Goal: Task Accomplishment & Management: Complete application form

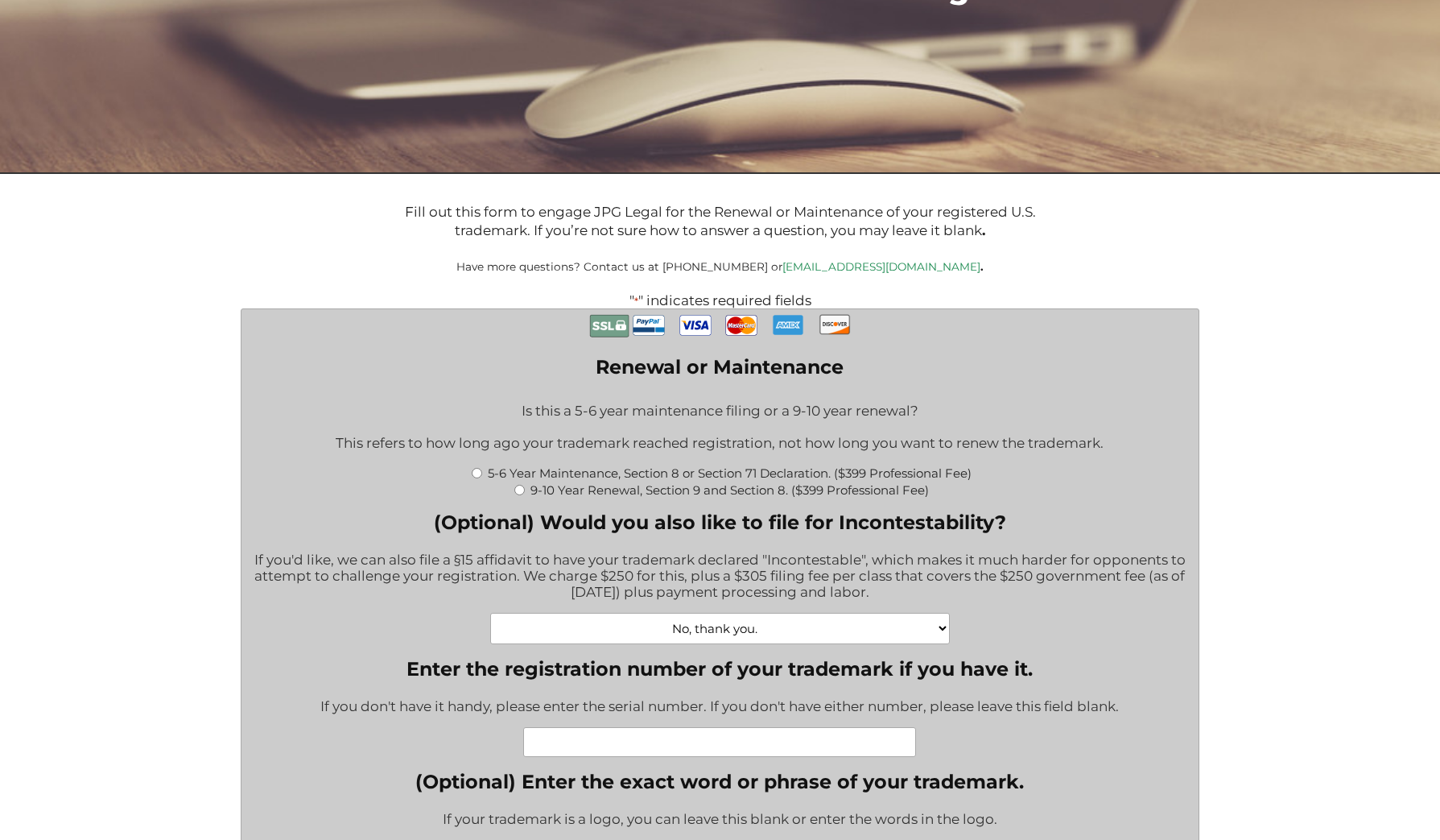
scroll to position [211, 0]
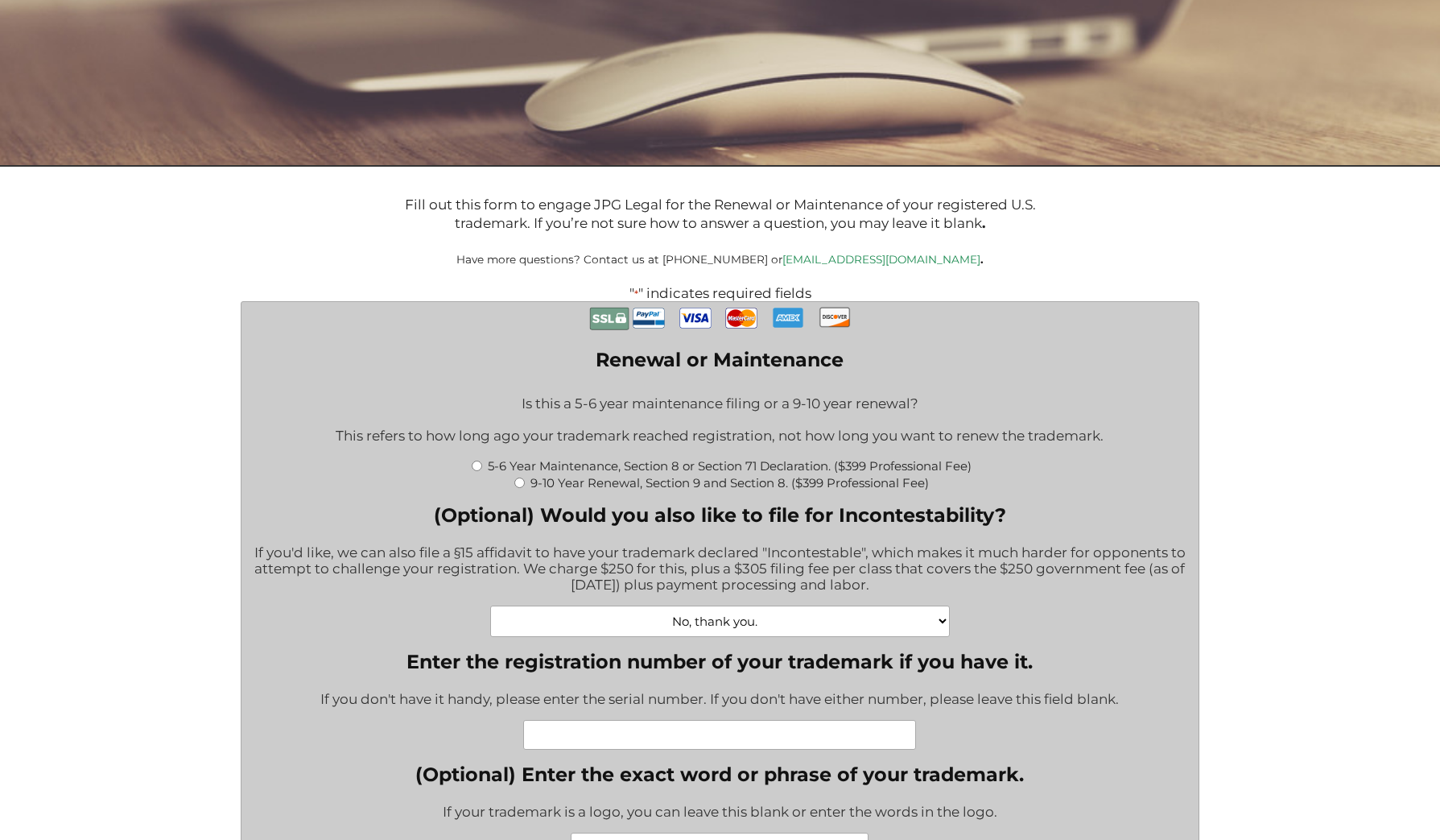
click at [473, 469] on input "5-6 Year Maintenance, Section 8 or Section 71 Declaration. ($399 Professional F…" at bounding box center [477, 466] width 11 height 11
radio input "true"
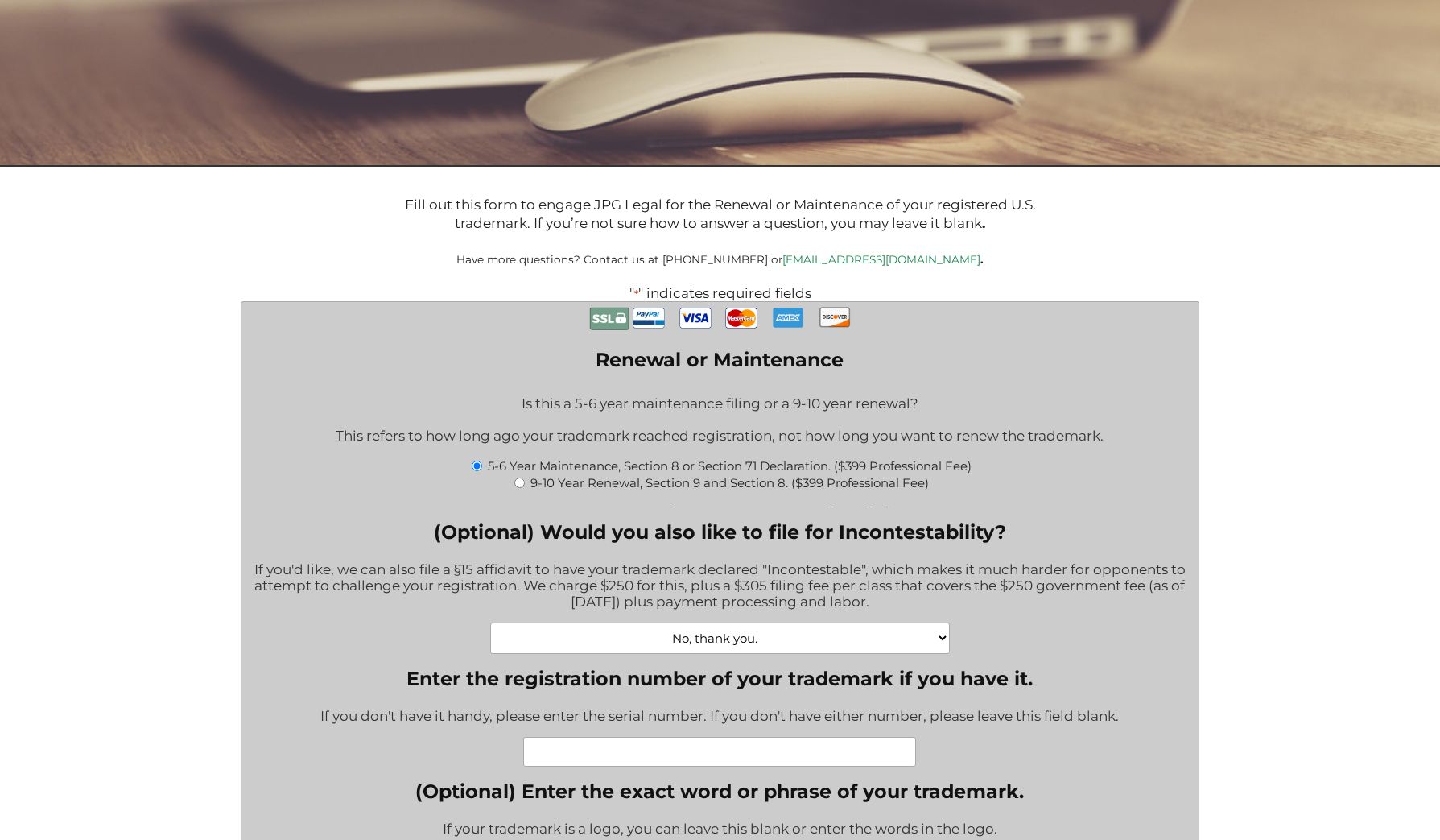
type input "$774.00"
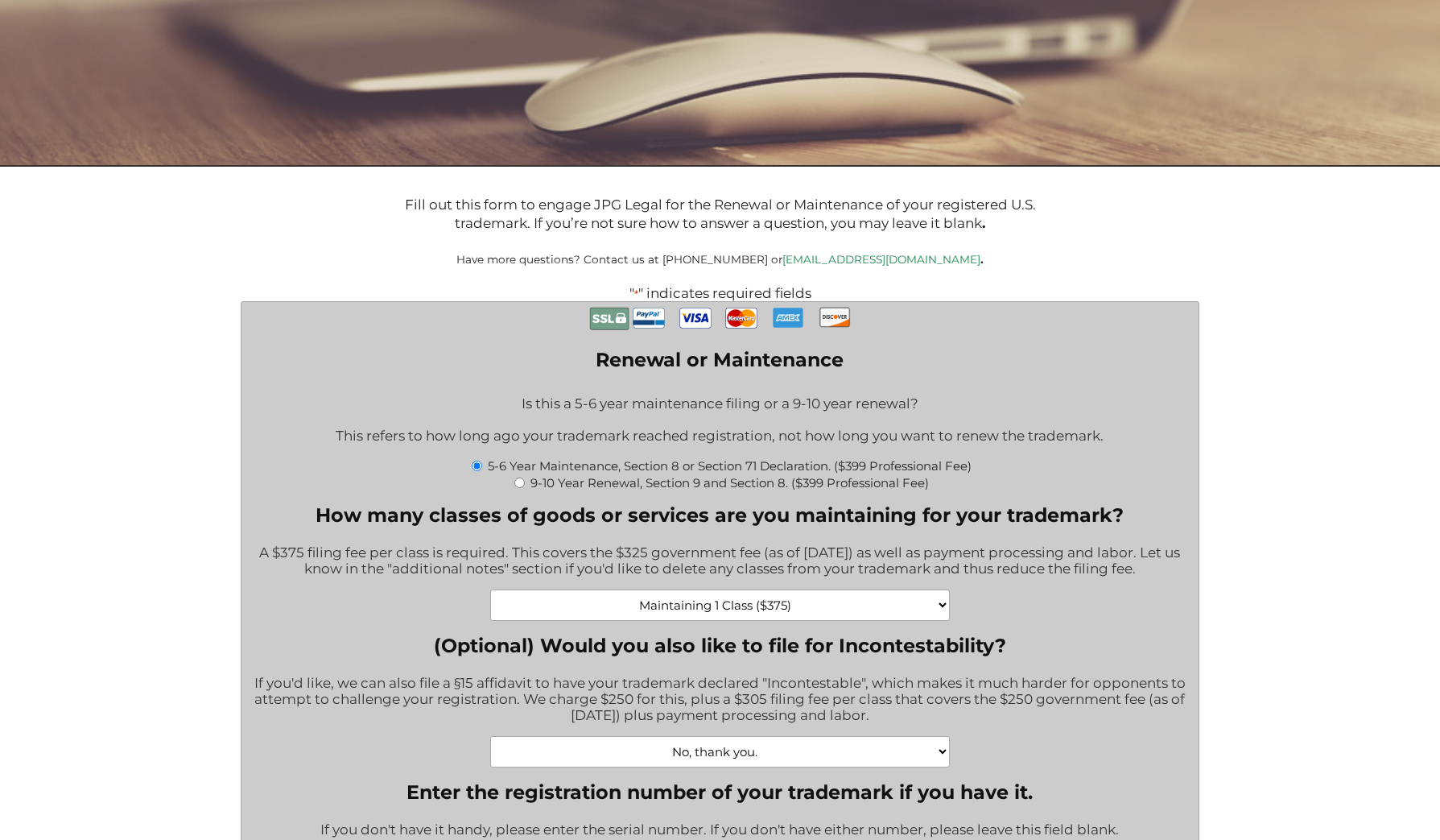
click at [939, 606] on select "Maintaining 1 Class ($375) Maintaining 2 Classes ($750) Maintaining 3 Classes (…" at bounding box center [721, 605] width 461 height 32
select select "Maintaining 5 Classes ($1875)|1875"
click option "Maintaining 5 Classes ($1875)" at bounding box center [0, 0] width 0 height 0
type input "$2,274.00"
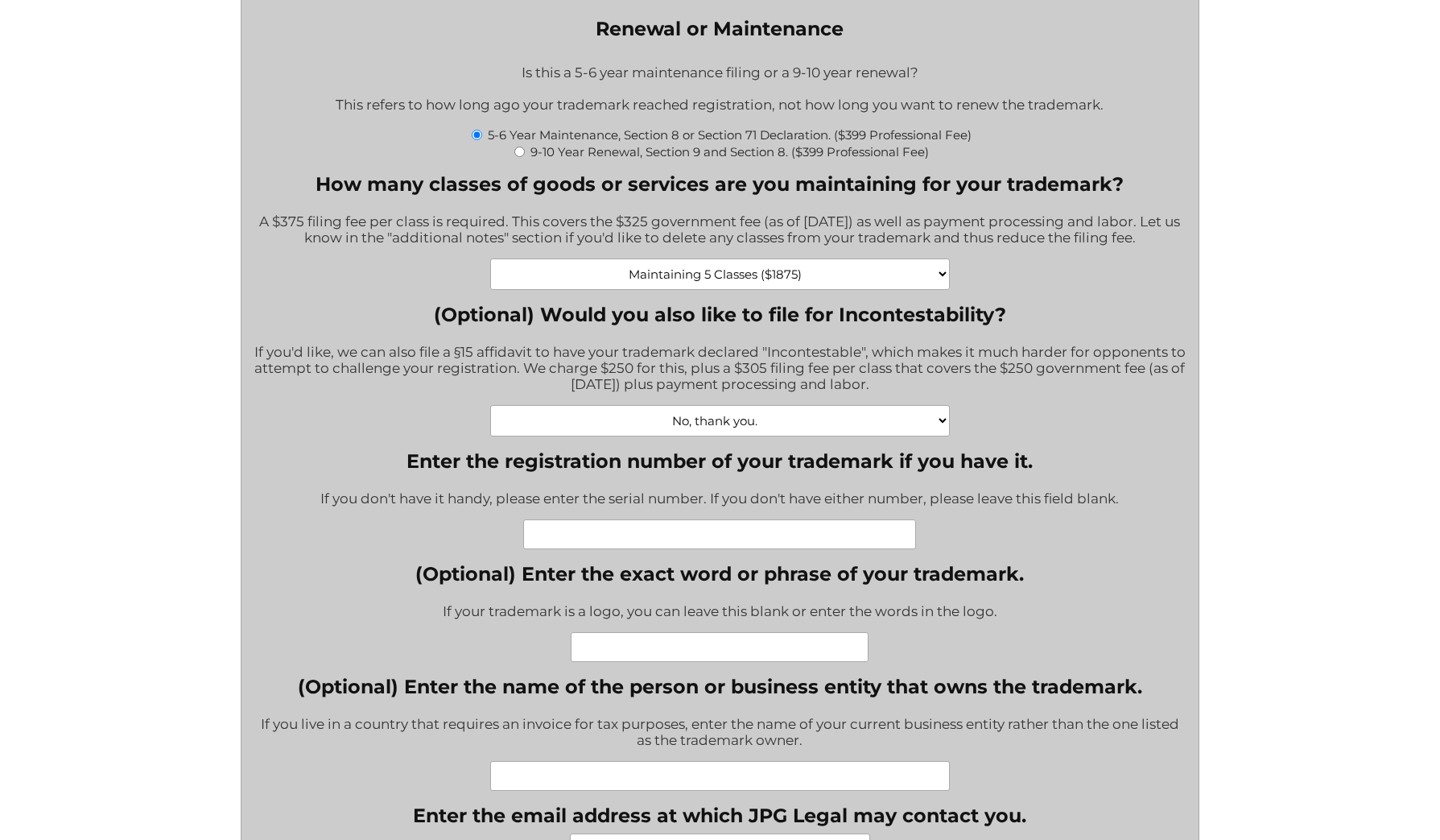
scroll to position [544, 0]
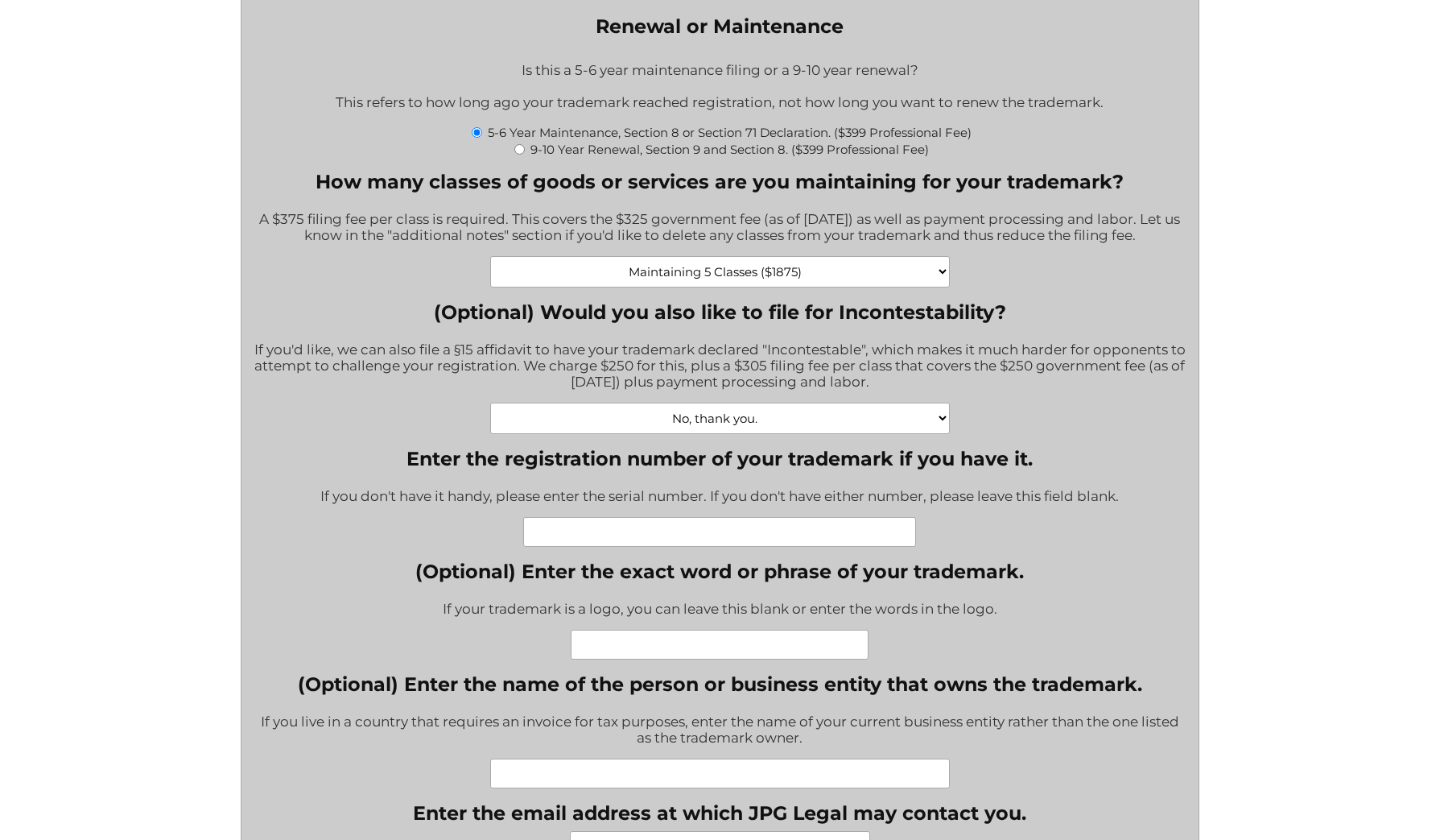
click at [654, 541] on input "Enter the registration number of your trademark if you have it." at bounding box center [719, 532] width 393 height 30
paste input "6140071"
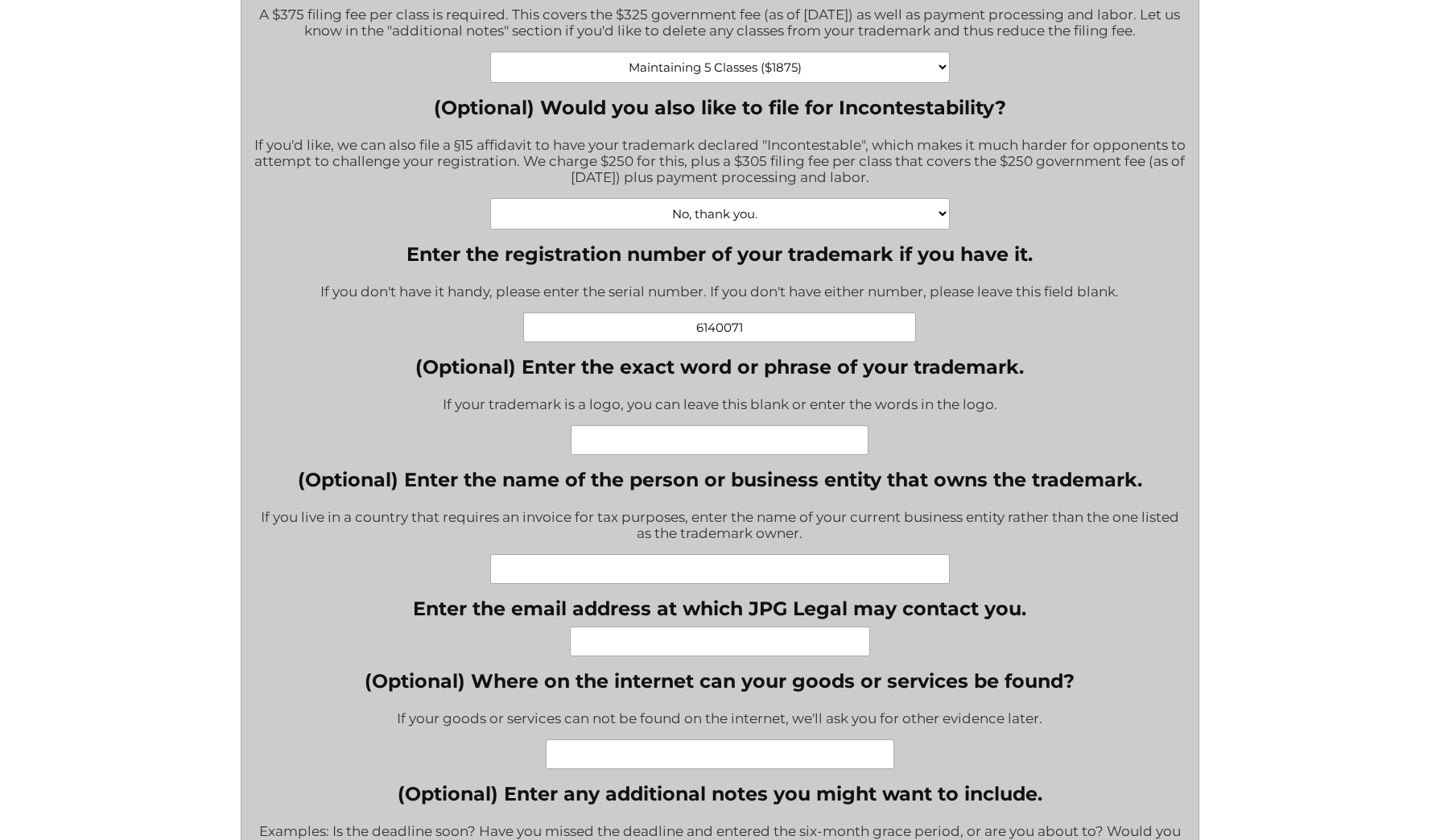
scroll to position [759, 0]
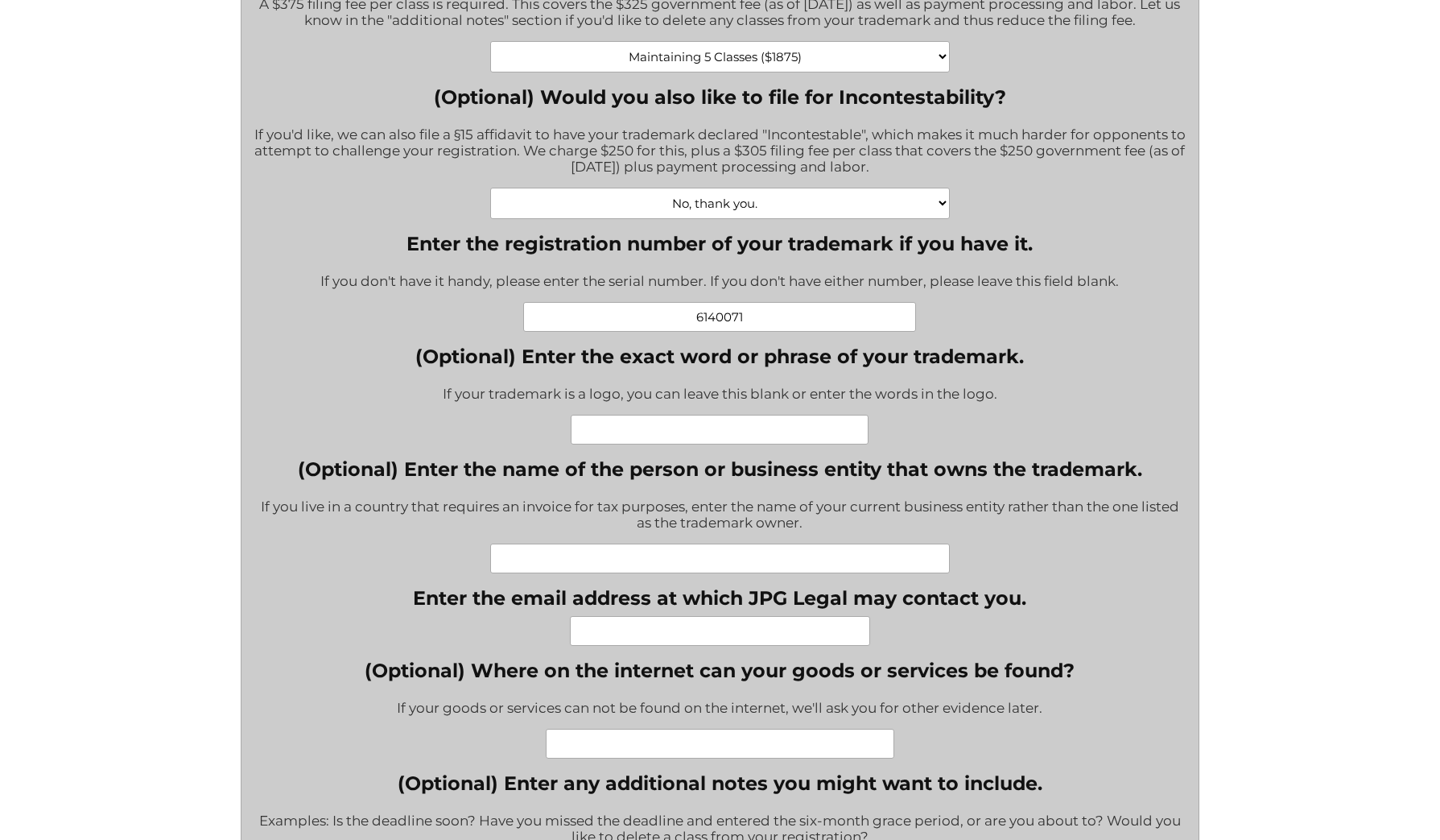
type input "6140071"
click at [871, 564] on input "(Optional) Enter the name of the person or business entity that owns the tradem…" at bounding box center [721, 558] width 461 height 30
type input "NETDAIS, LLC"
click at [841, 646] on input "Enter the email address at which JPG Legal may contact you." at bounding box center [720, 631] width 300 height 30
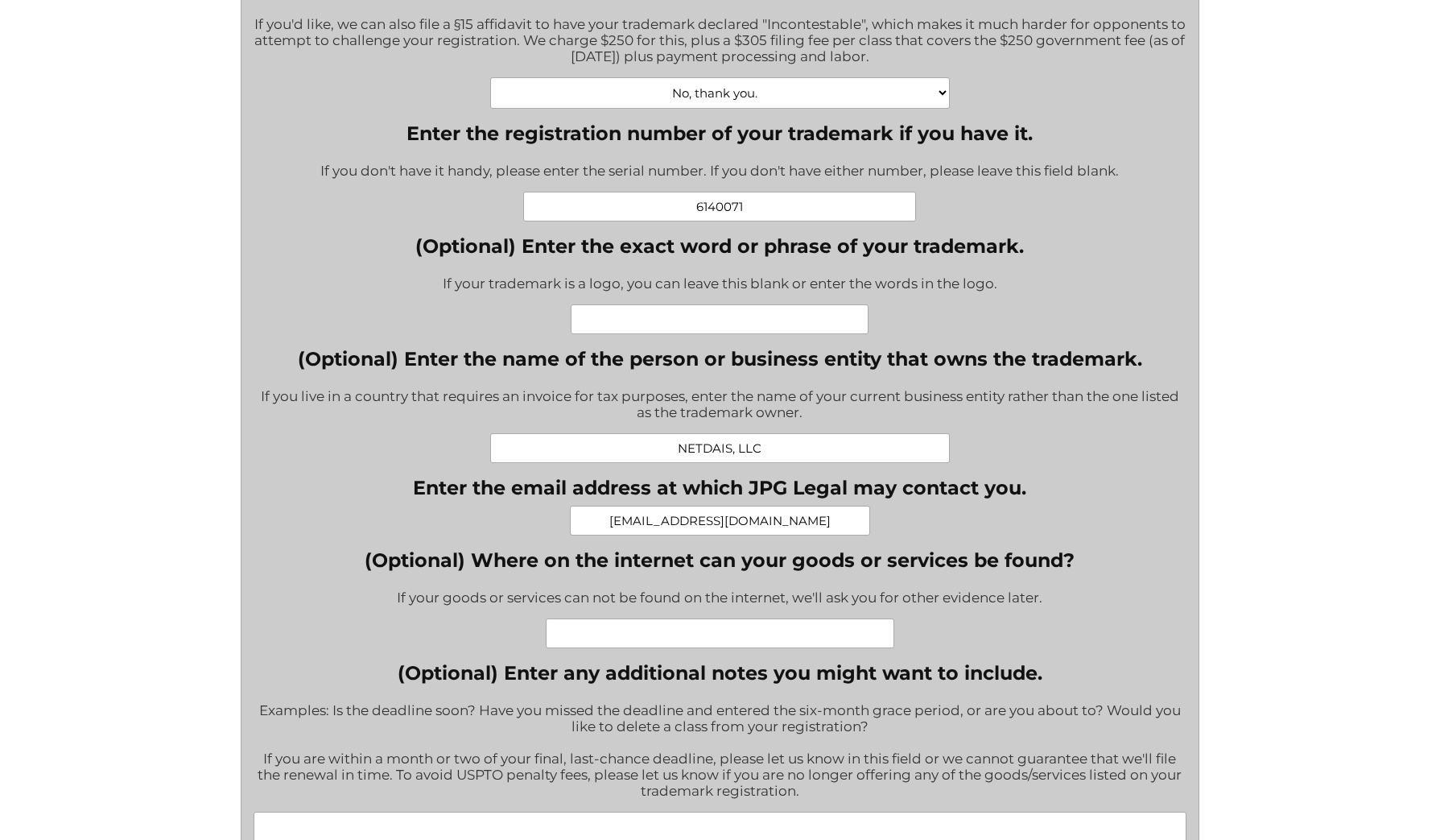
scroll to position [873, 0]
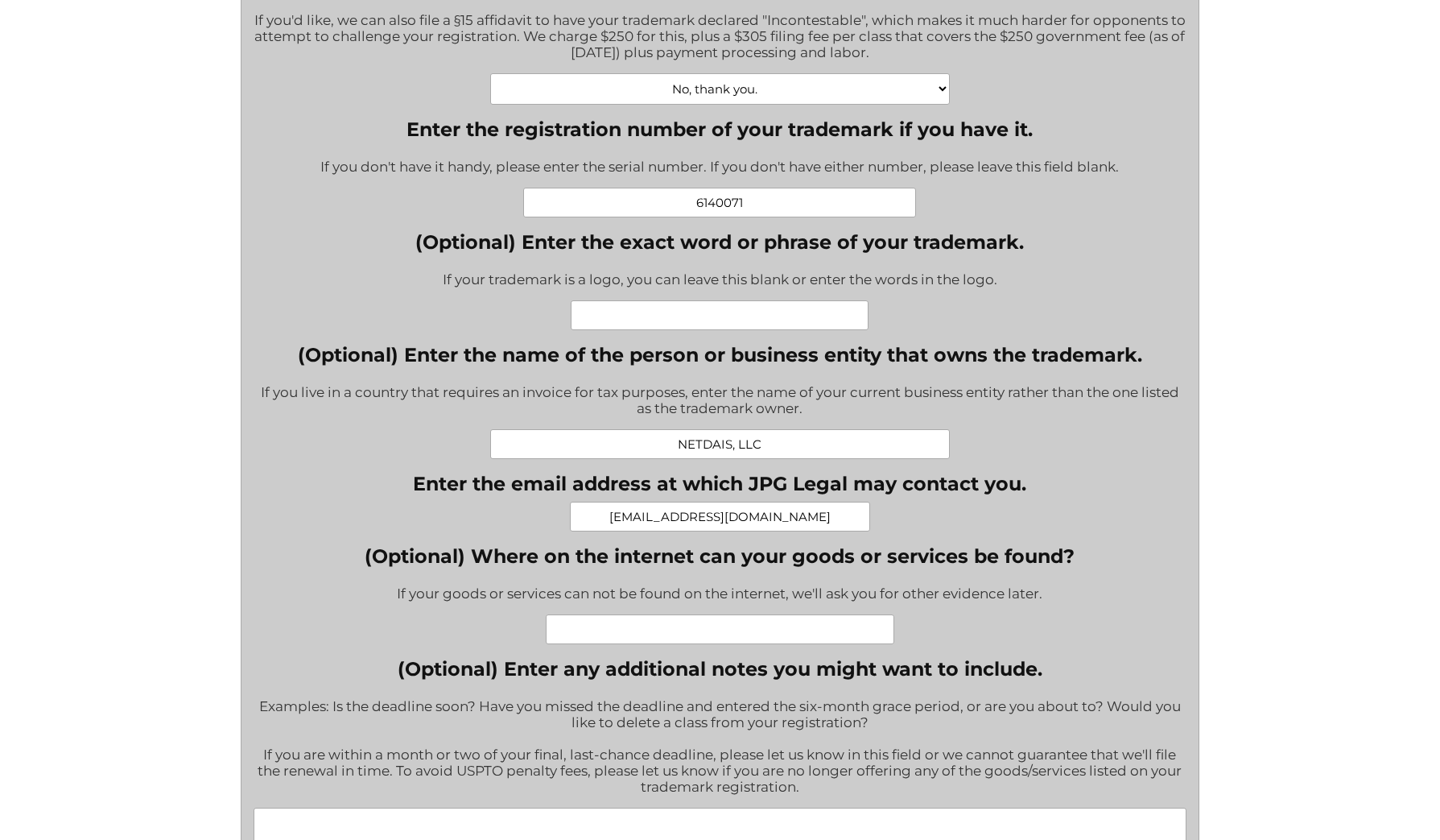
type input "[EMAIL_ADDRESS][DOMAIN_NAME]"
click at [845, 633] on input "(Optional) Where on the internet can your goods or services be found?" at bounding box center [720, 629] width 349 height 30
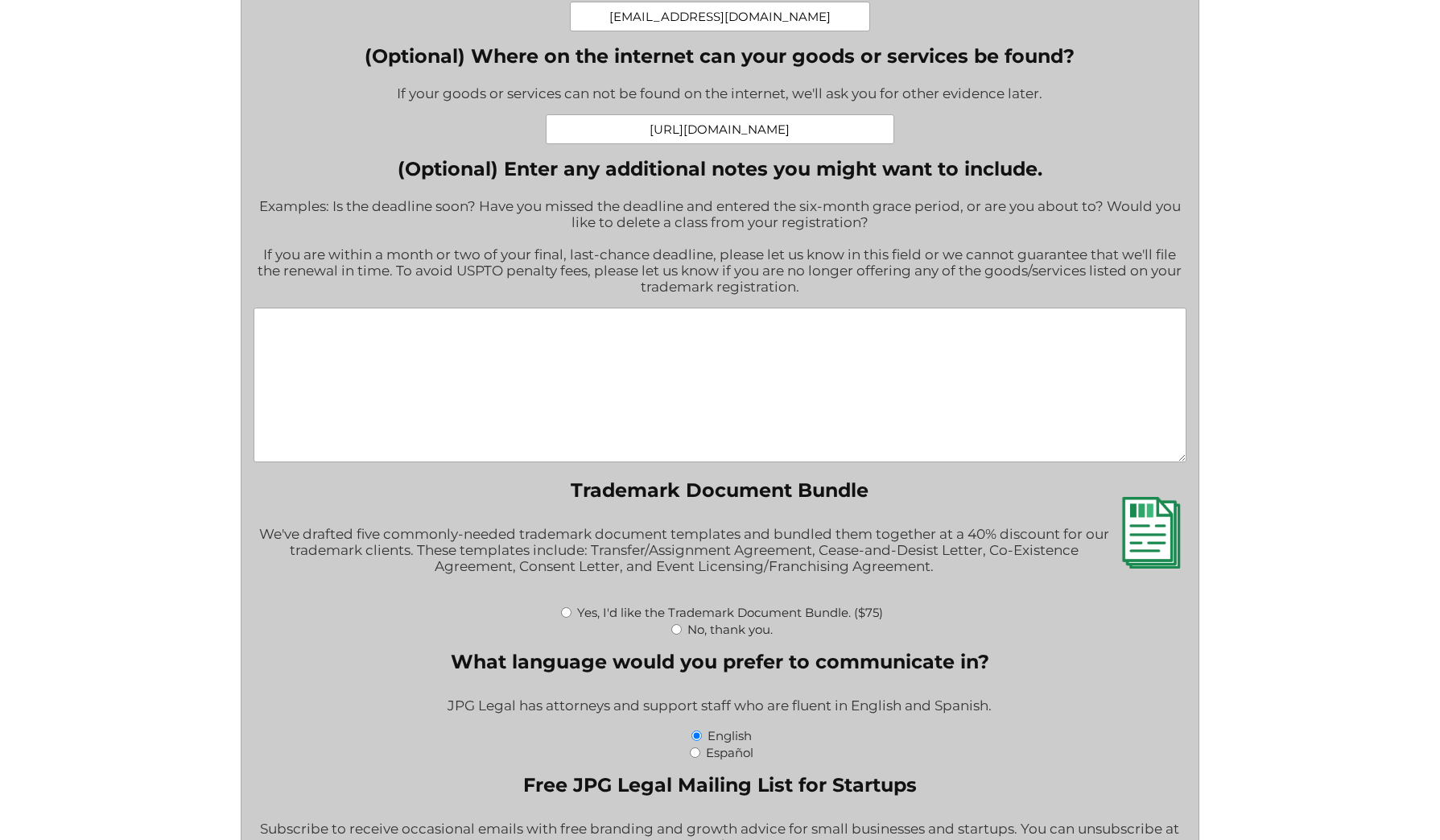
scroll to position [1412, 0]
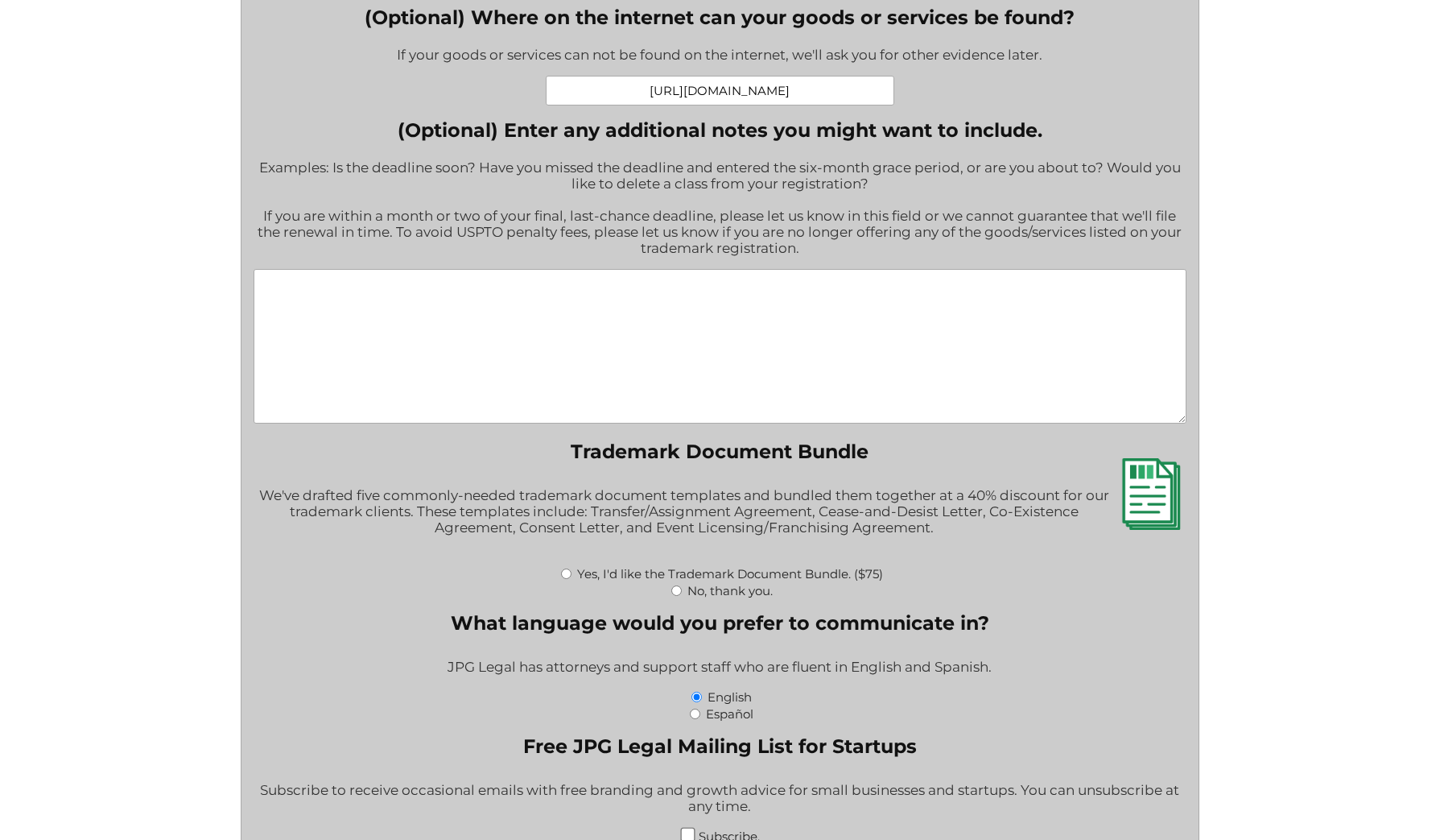
type input "[URL][DOMAIN_NAME]"
click at [685, 598] on div "No, thank you." at bounding box center [720, 589] width 933 height 17
click at [681, 596] on input "No, thank you." at bounding box center [677, 590] width 11 height 11
radio input "true"
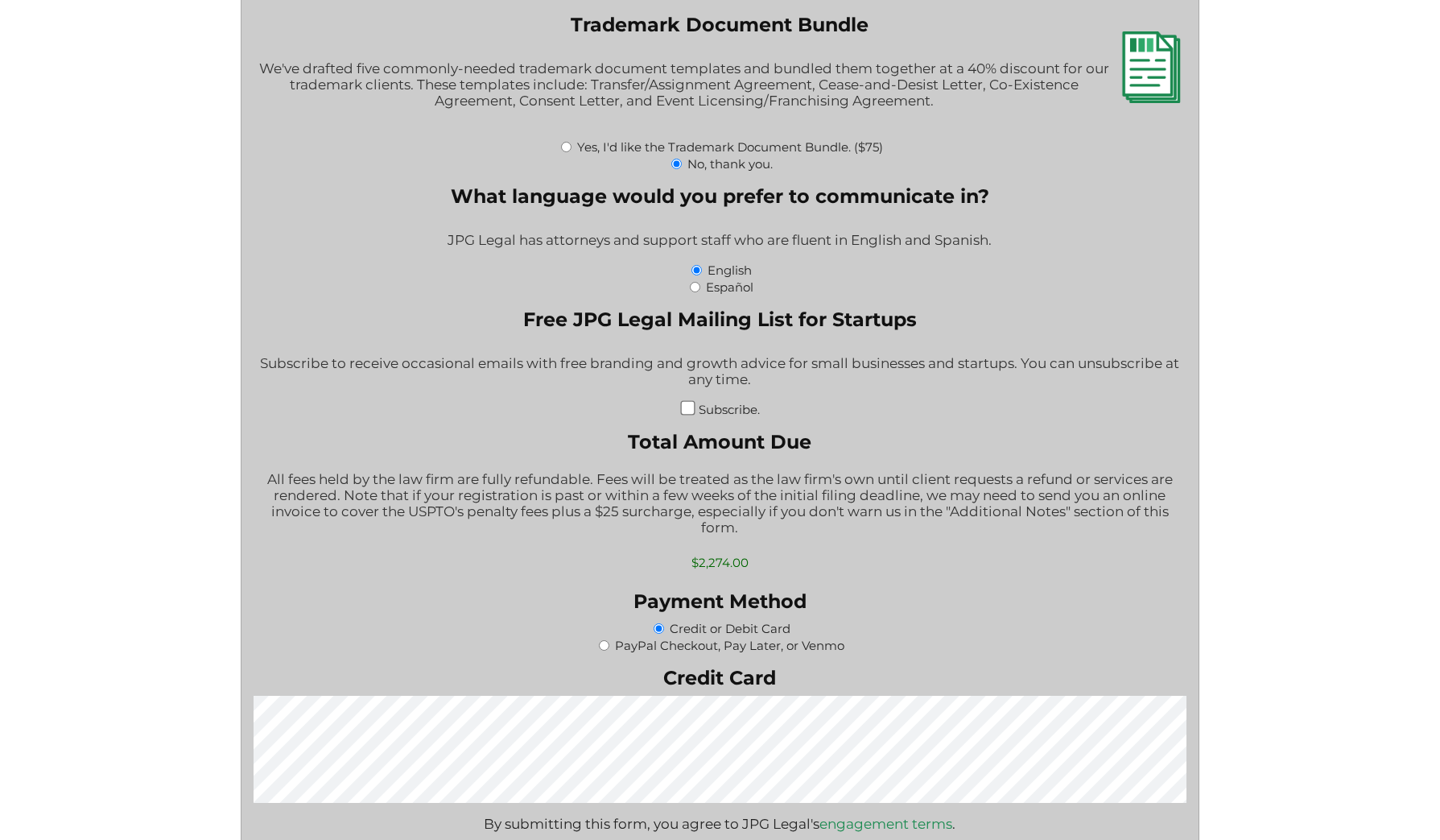
scroll to position [2183, 0]
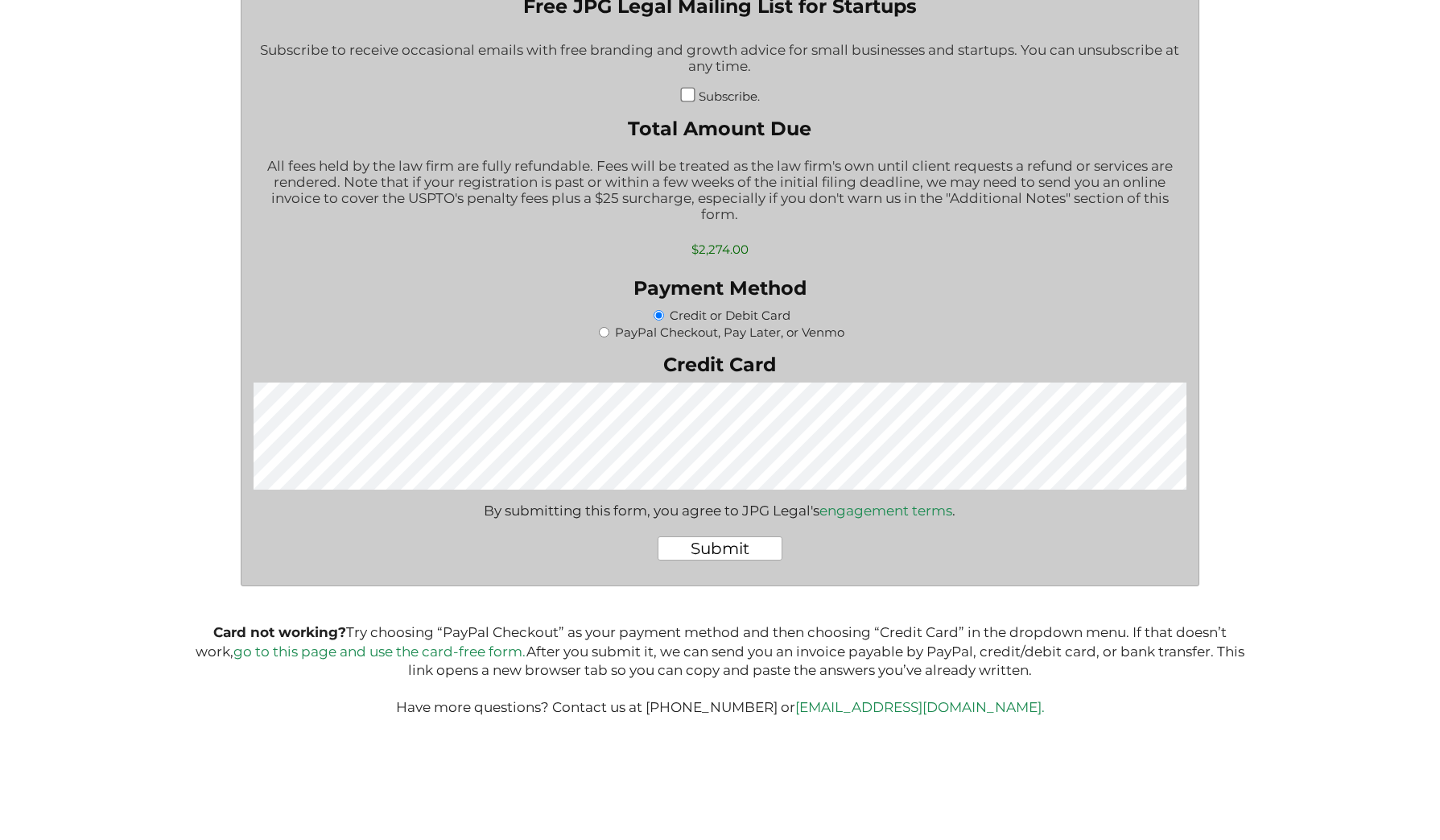
click at [749, 553] on input "Submit" at bounding box center [720, 548] width 124 height 25
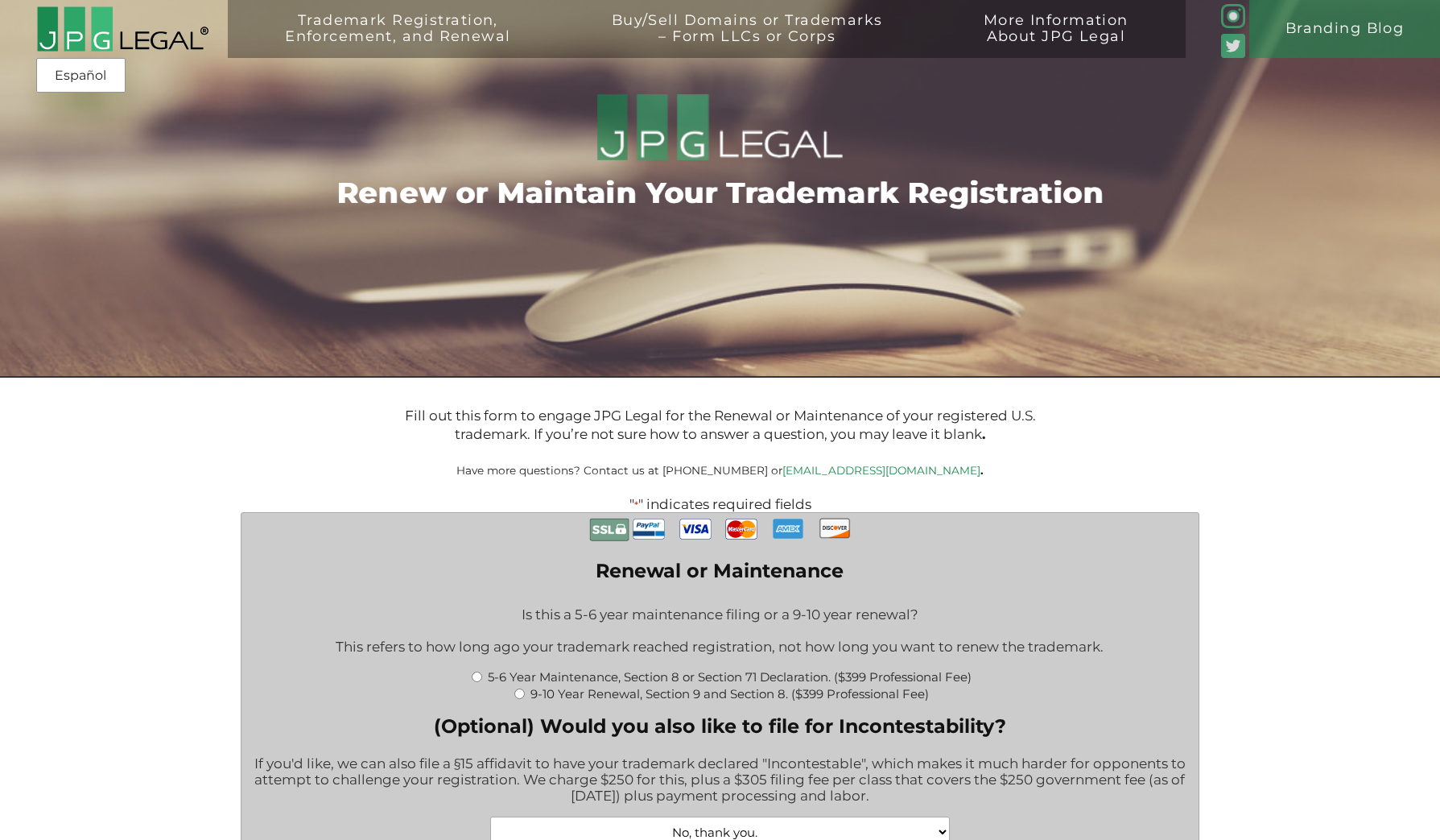
click at [475, 681] on input "5-6 Year Maintenance, Section 8 or Section 71 Declaration. ($399 Professional F…" at bounding box center [477, 677] width 11 height 11
radio input "true"
type input "$774.00"
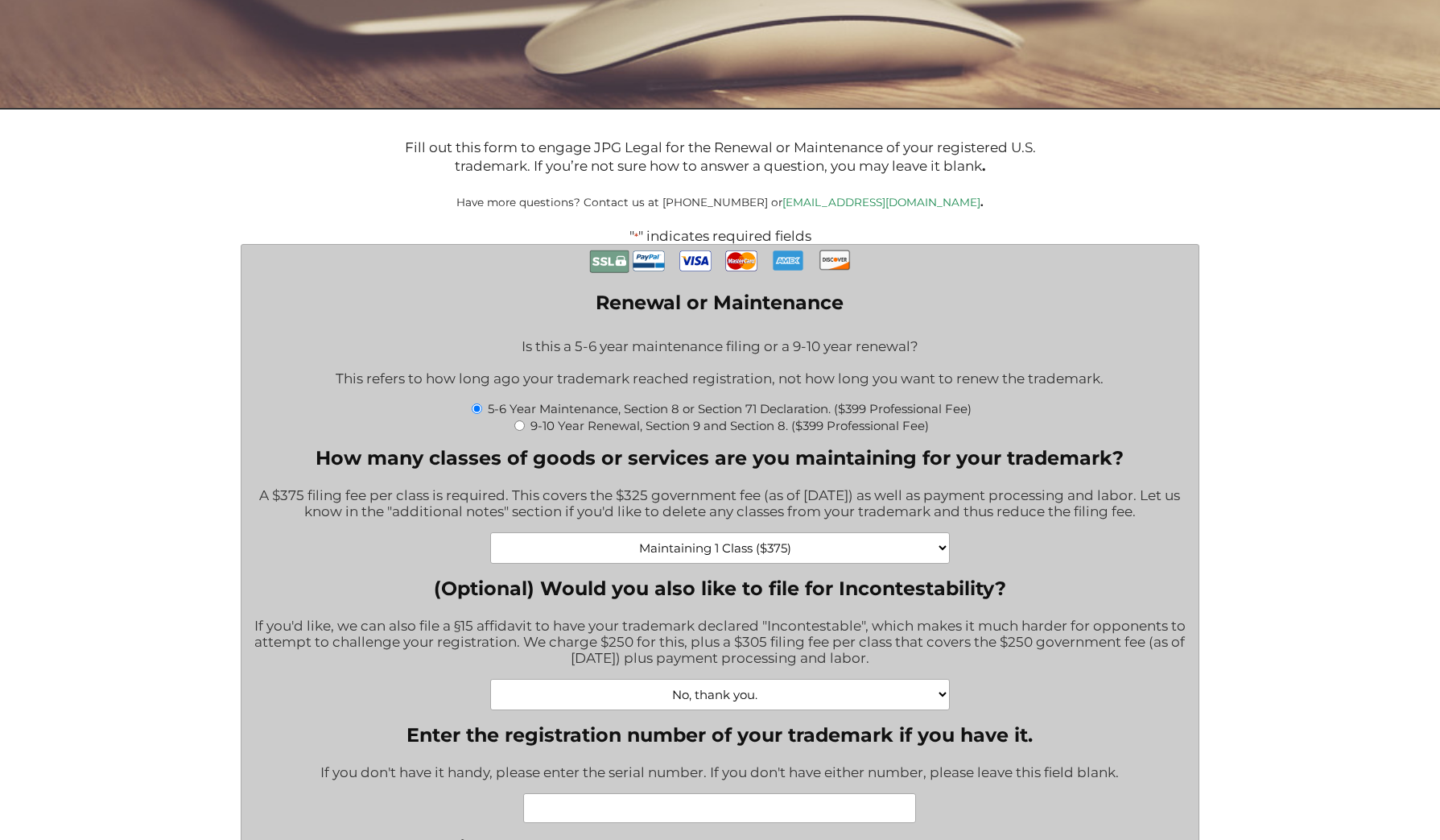
scroll to position [270, 0]
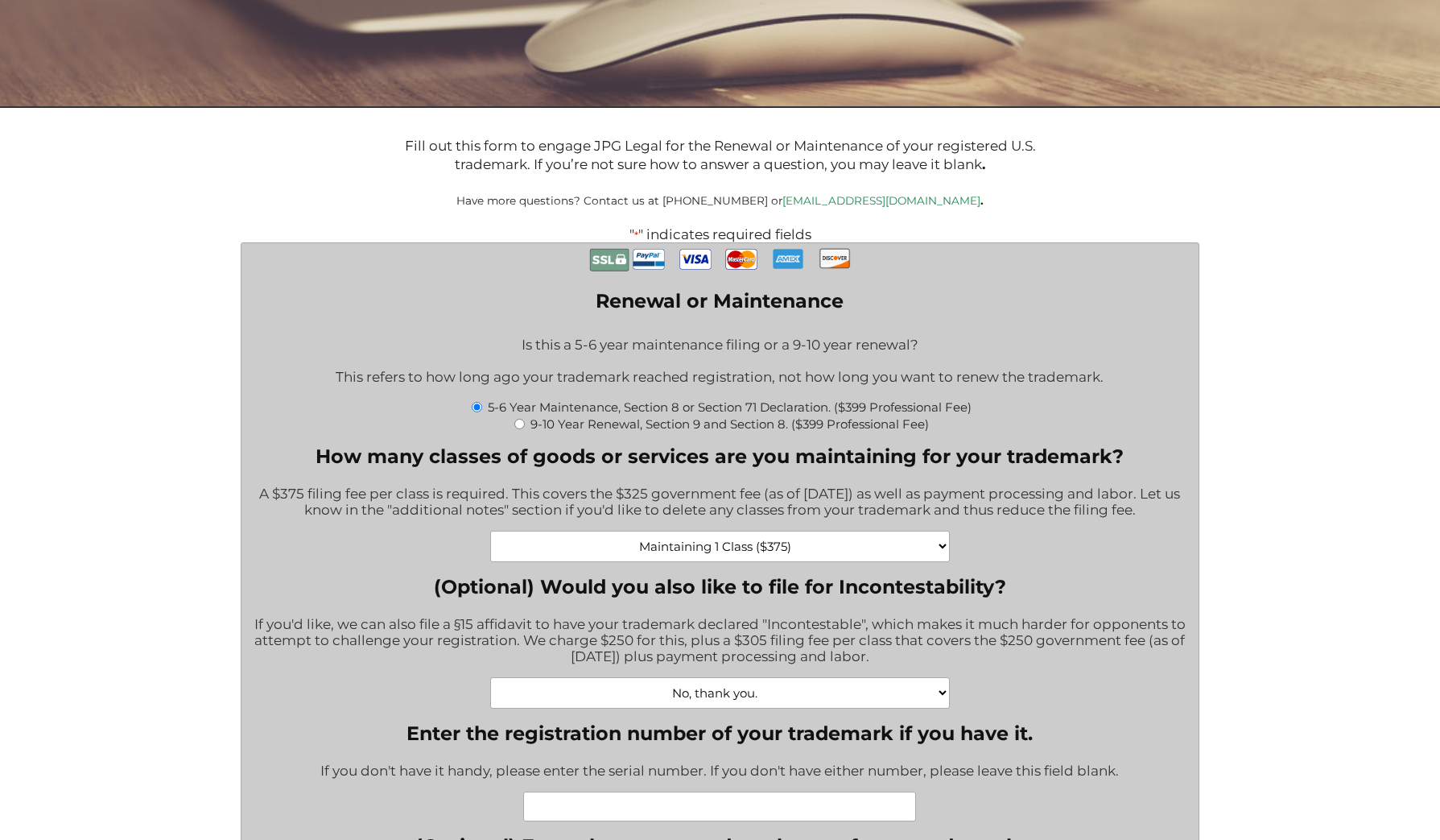
select select "Maintaining 5 Classes ($1875)|1875"
click option "Maintaining 5 Classes ($1875)" at bounding box center [0, 0] width 0 height 0
type input "$2,274.00"
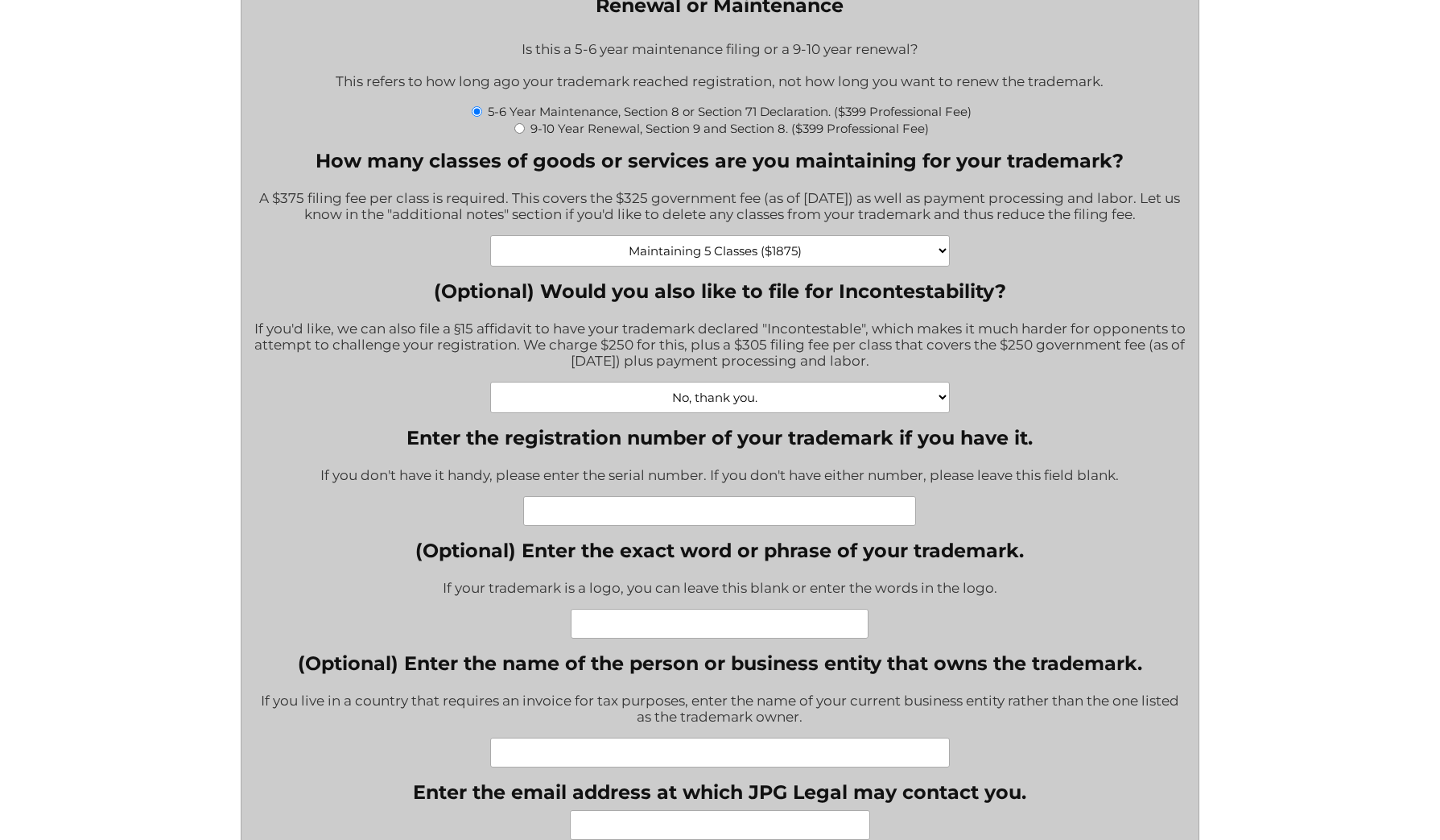
scroll to position [576, 0]
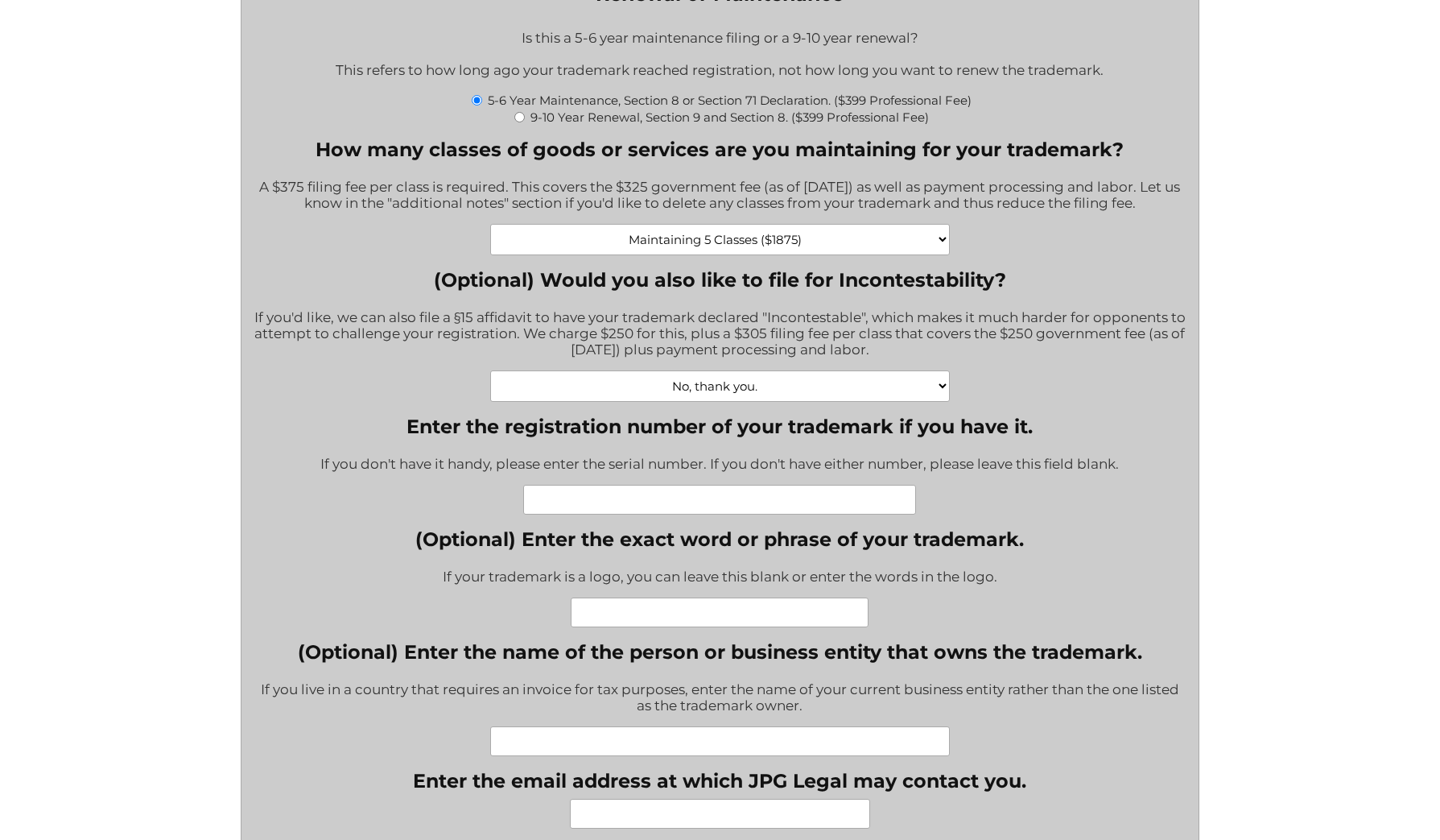
click at [700, 512] on input "Enter the registration number of your trademark if you have it." at bounding box center [719, 499] width 393 height 30
paste input "6140071"
type input "6140072"
click at [690, 627] on input "(Optional) Enter the exact word or phrase of your trademark." at bounding box center [720, 612] width 298 height 30
type input "NETDAIS"
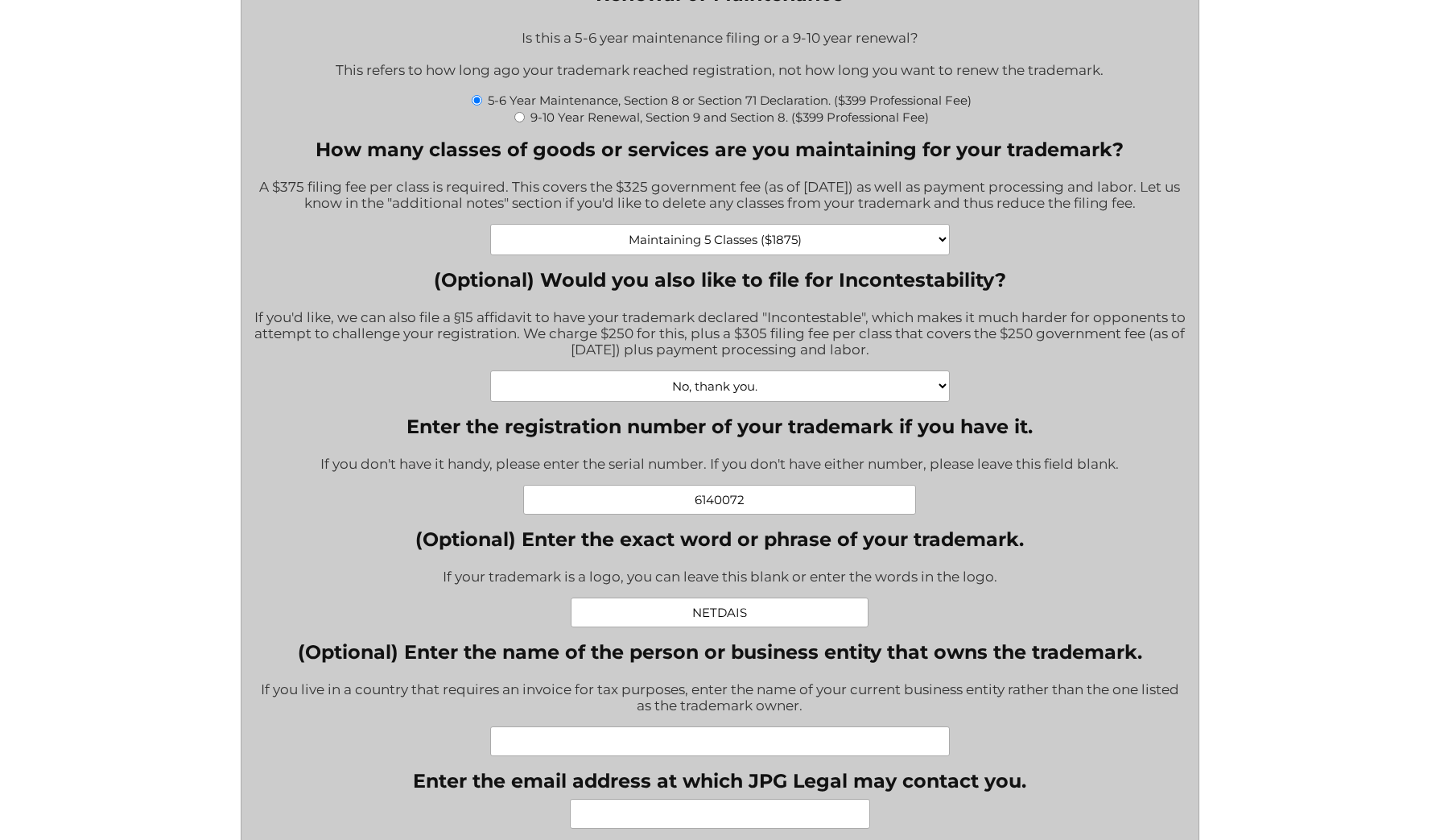
click at [682, 756] on input "(Optional) Enter the name of the person or business entity that owns the tradem…" at bounding box center [721, 741] width 461 height 30
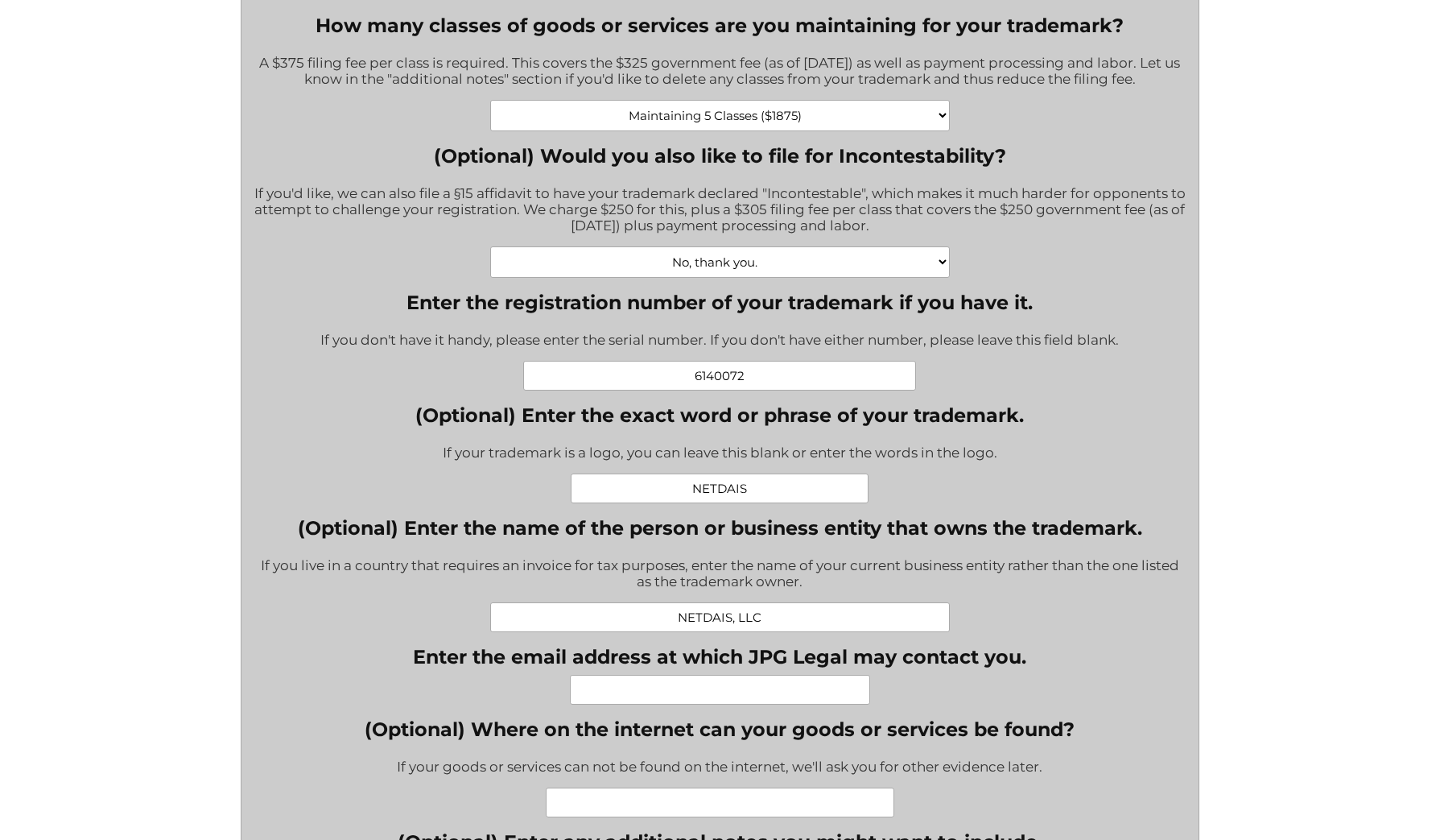
scroll to position [782, 0]
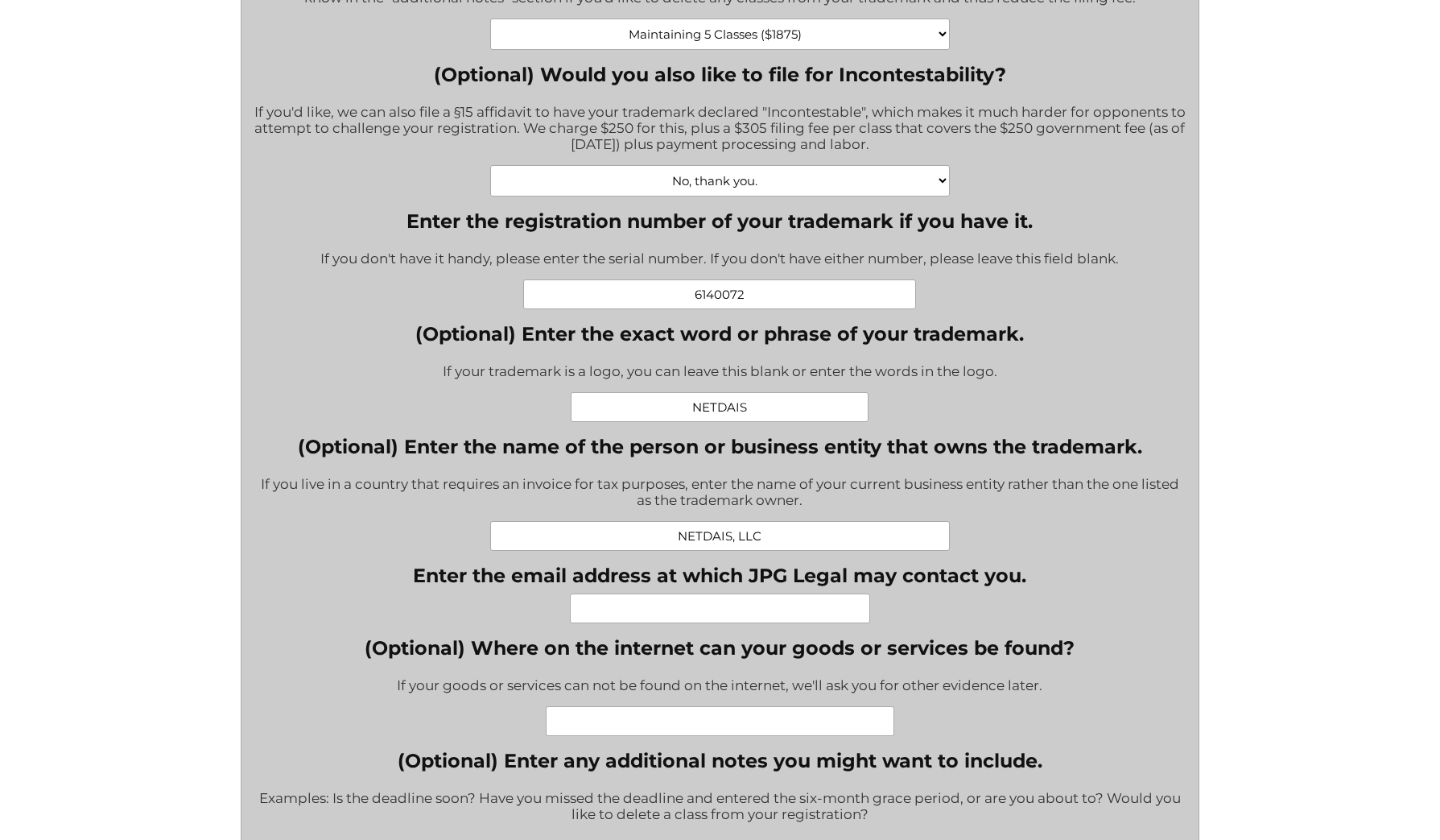
type input "NETDAIS, LLC"
click at [792, 618] on input "Enter the email address at which JPG Legal may contact you." at bounding box center [720, 608] width 300 height 30
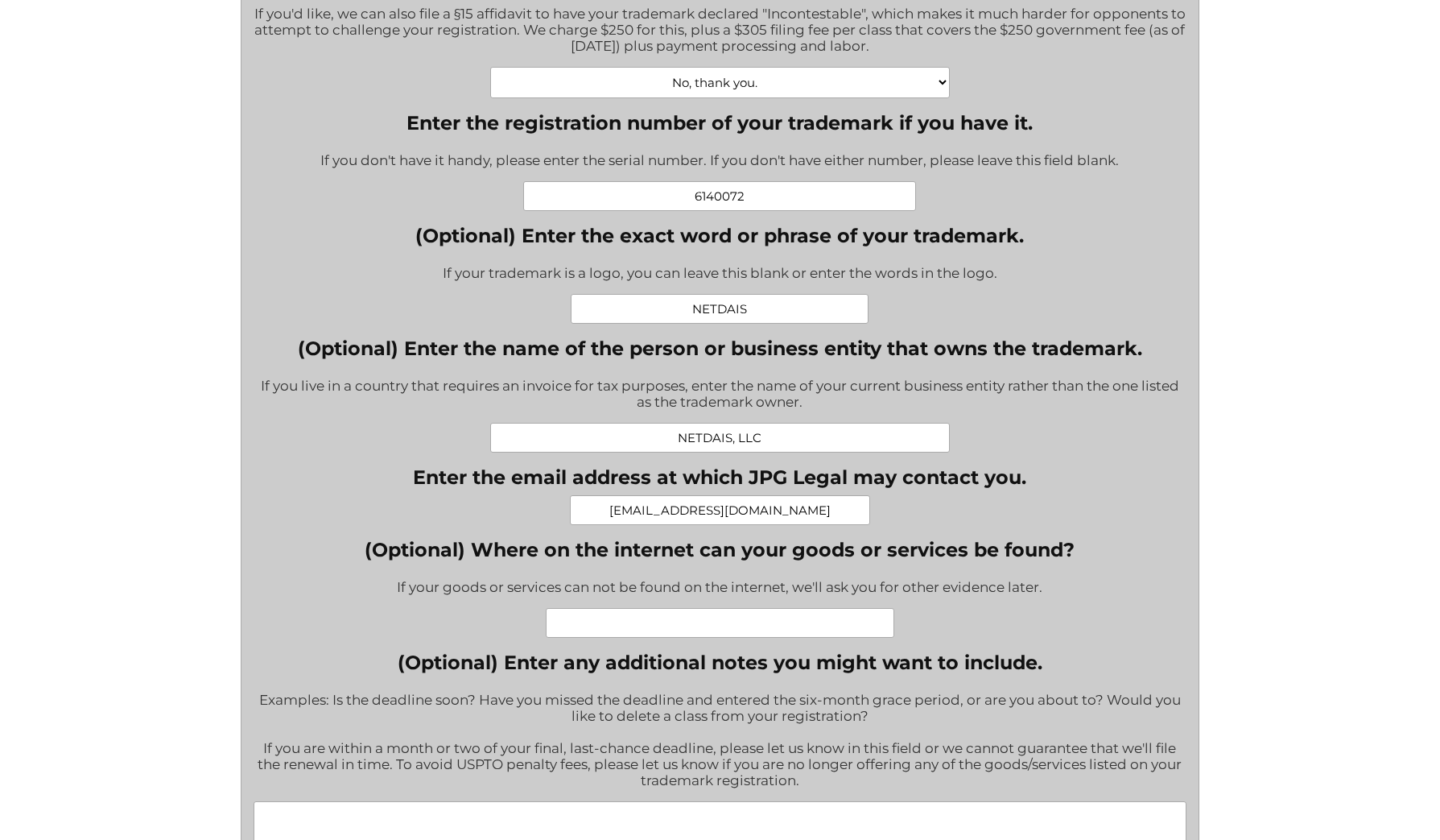
scroll to position [886, 0]
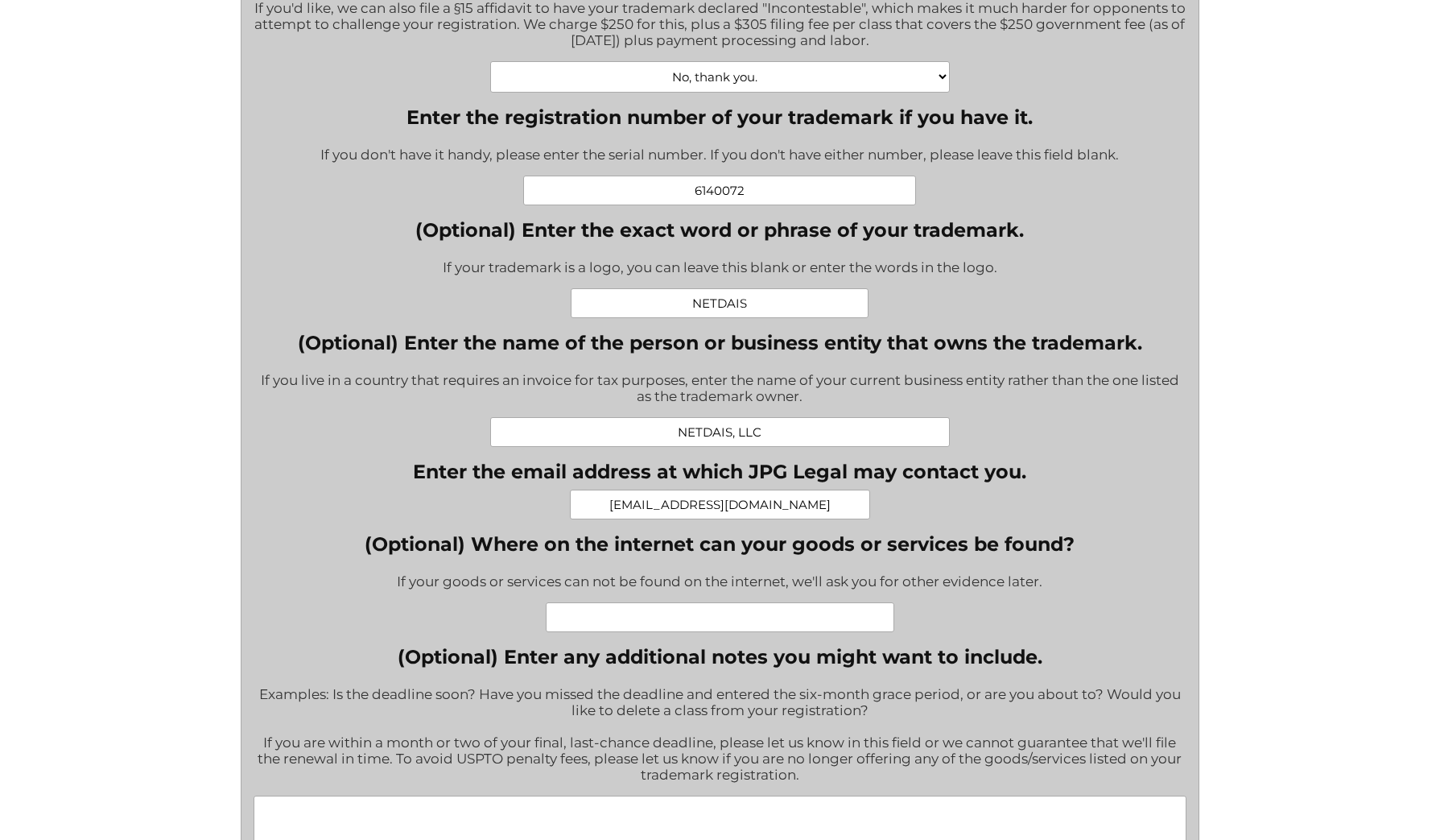
type input "[EMAIL_ADDRESS][DOMAIN_NAME]"
click at [846, 632] on input "(Optional) Where on the internet can your goods or services be found?" at bounding box center [720, 618] width 349 height 30
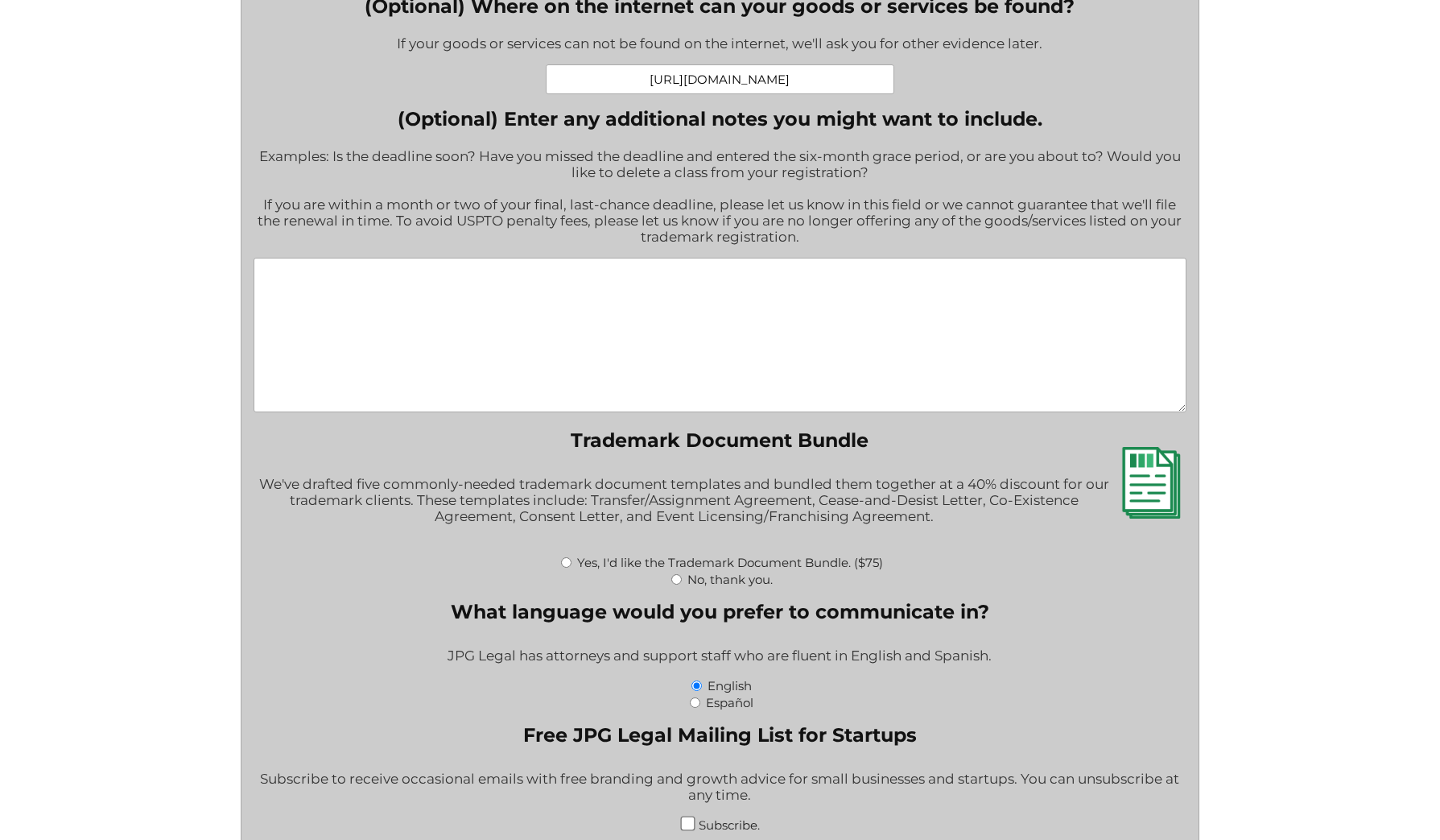
scroll to position [1442, 0]
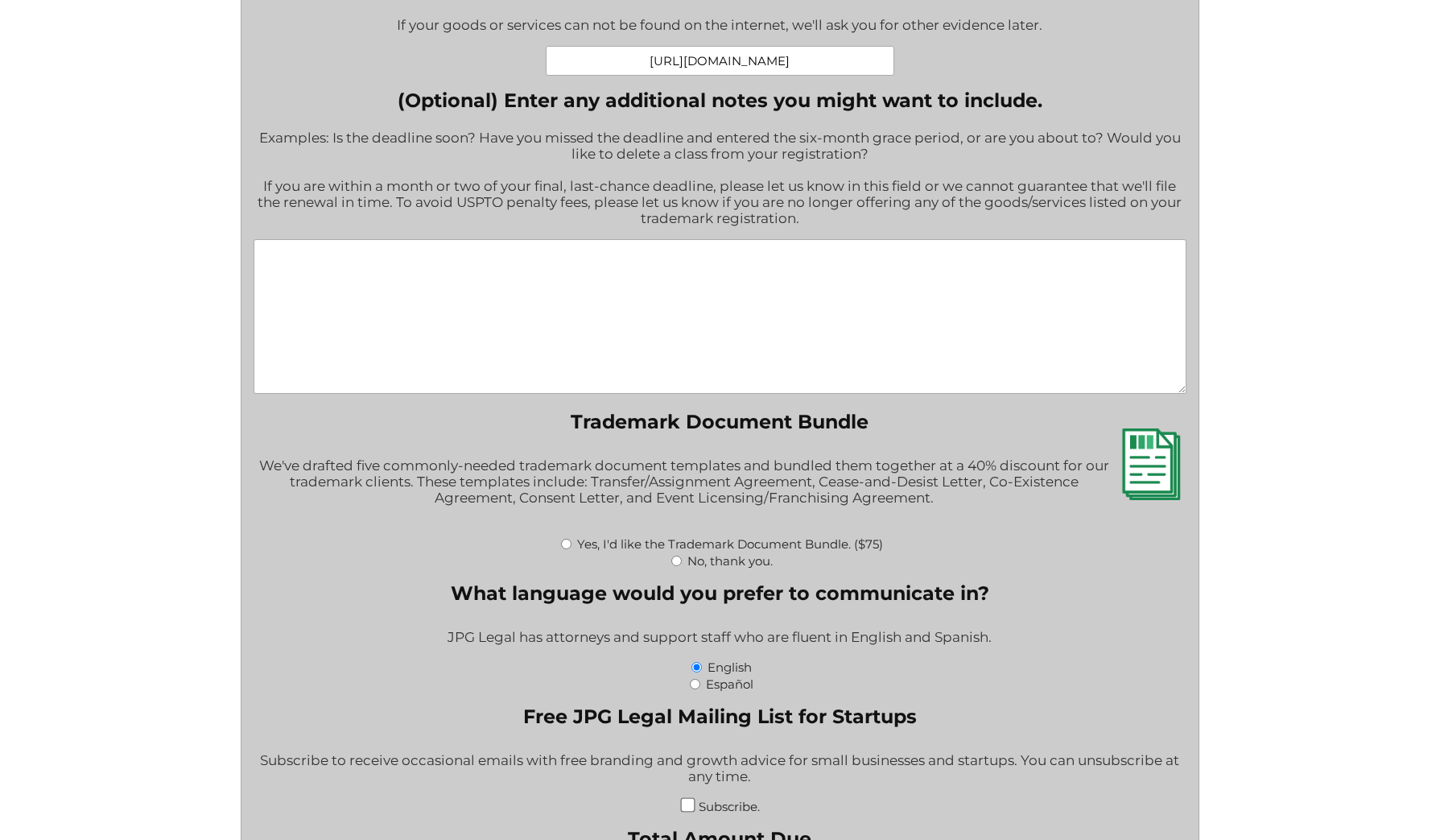
type input "[URL][DOMAIN_NAME]"
click at [677, 566] on input "No, thank you." at bounding box center [677, 561] width 11 height 11
radio input "true"
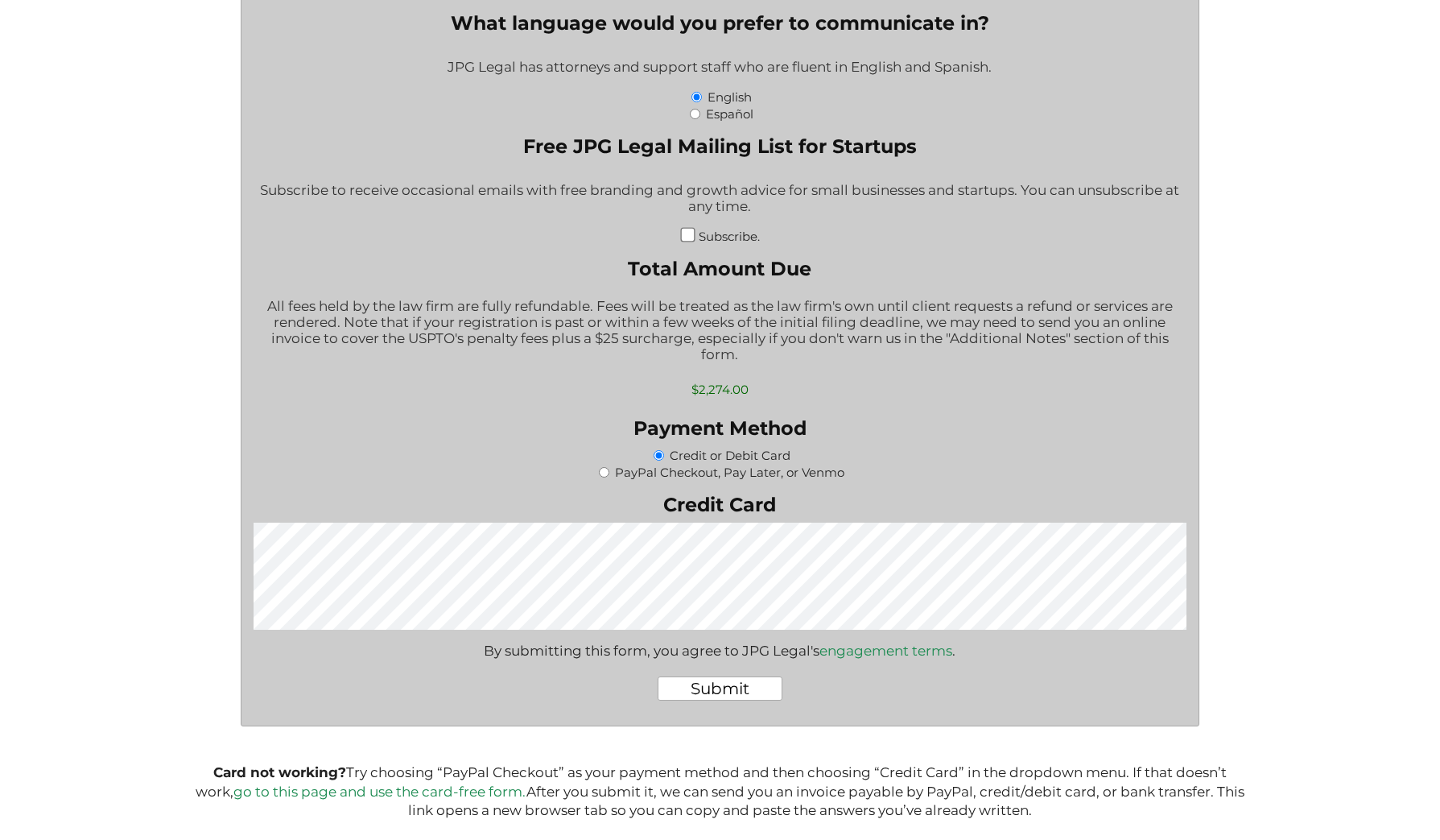
scroll to position [2026, 0]
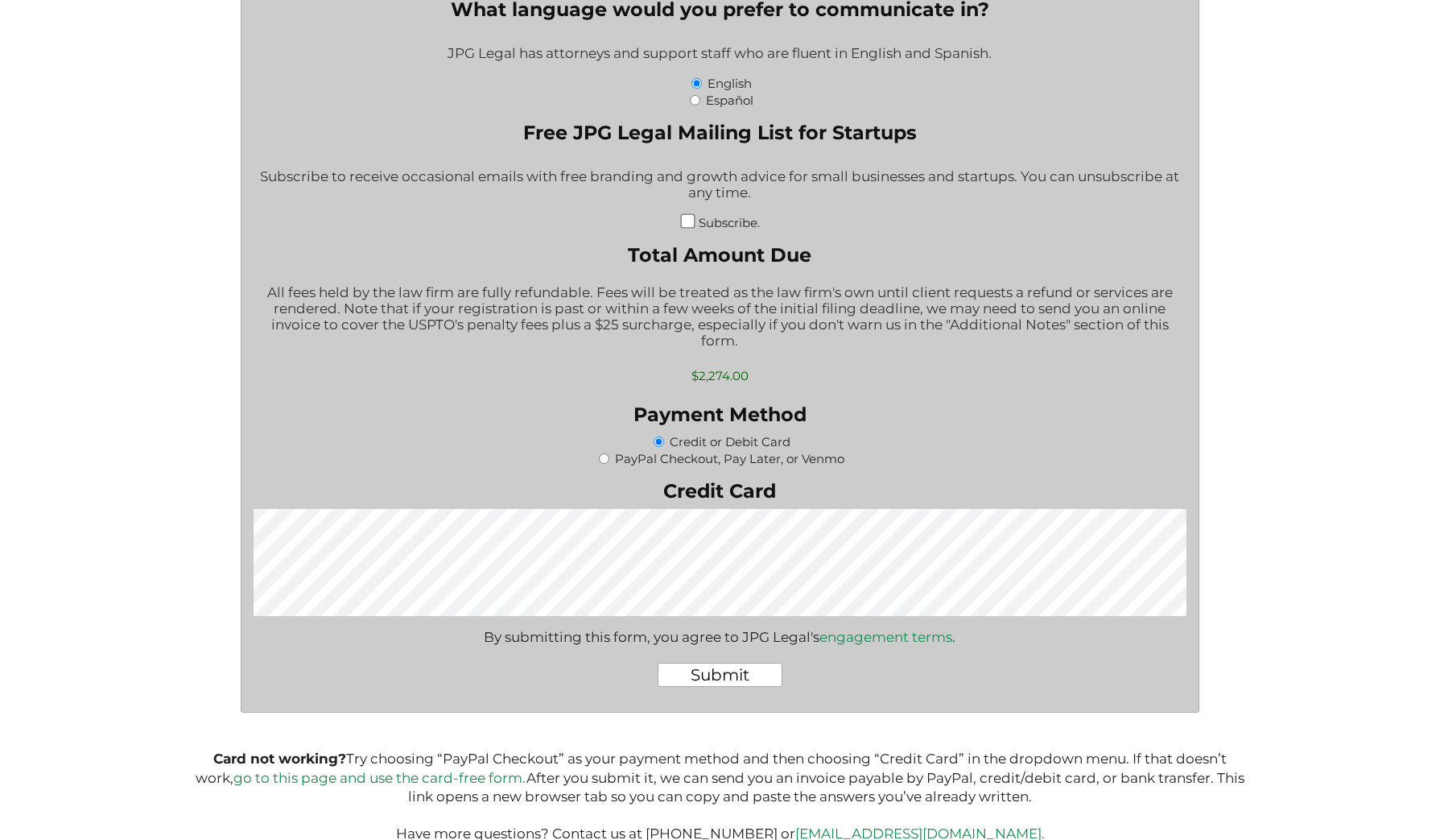
click at [754, 687] on input "Submit" at bounding box center [720, 674] width 124 height 25
